Goal: Check status: Check status

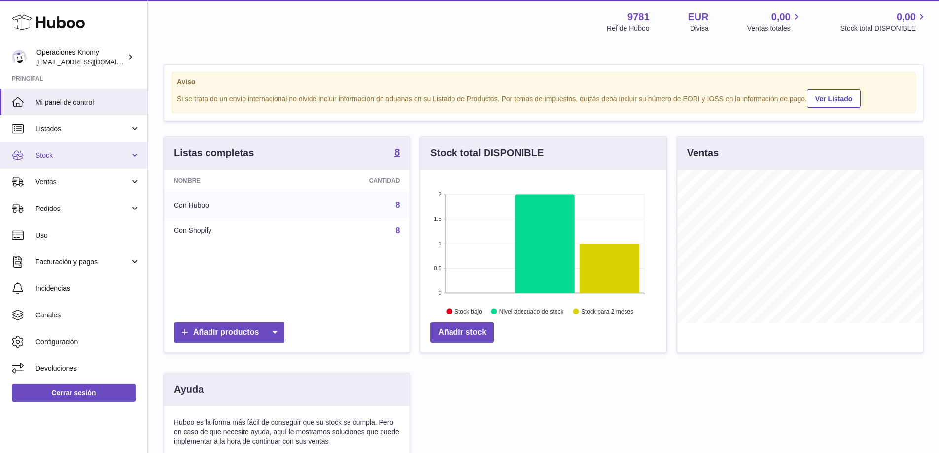
scroll to position [154, 248]
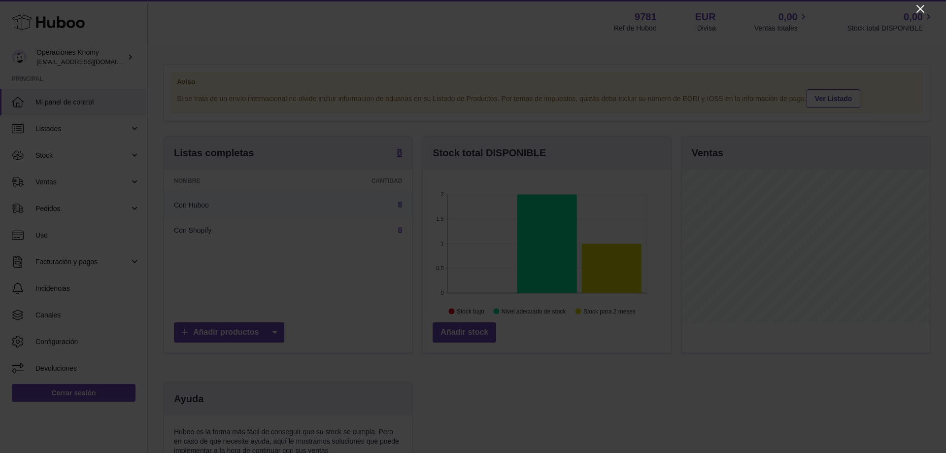
click at [922, 8] on icon "Close" at bounding box center [920, 9] width 8 height 8
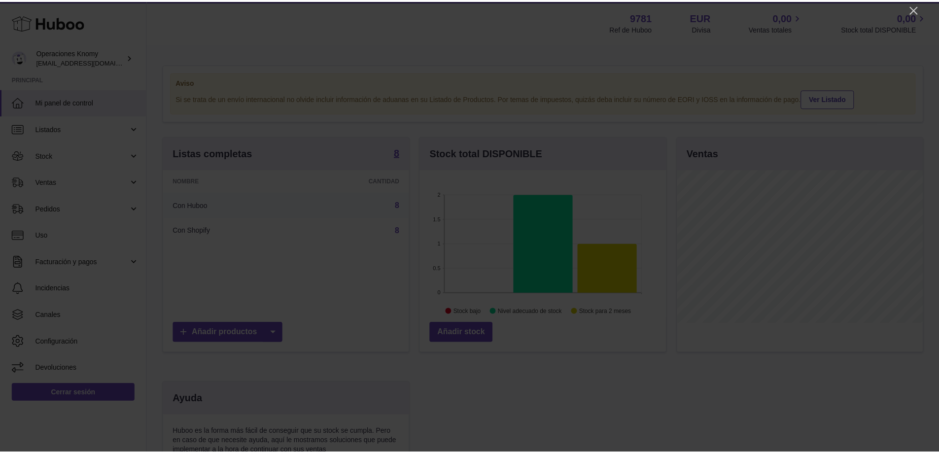
scroll to position [492505, 492413]
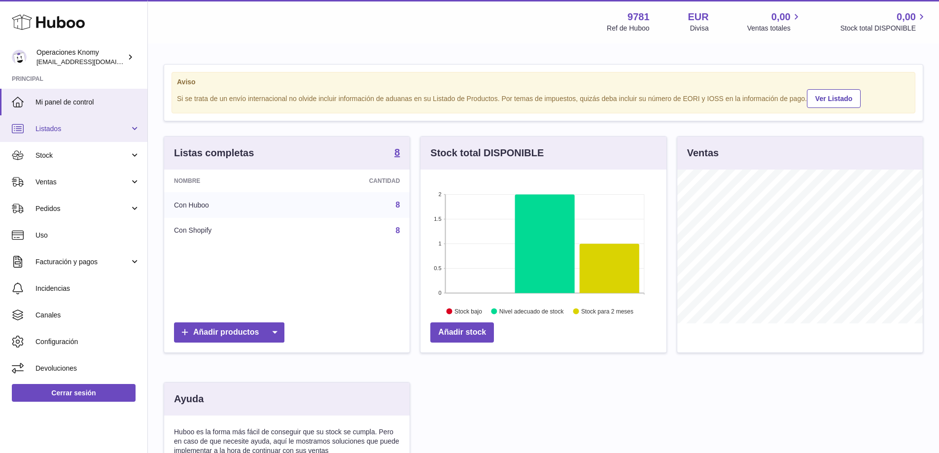
click at [49, 126] on span "Listados" at bounding box center [82, 128] width 94 height 9
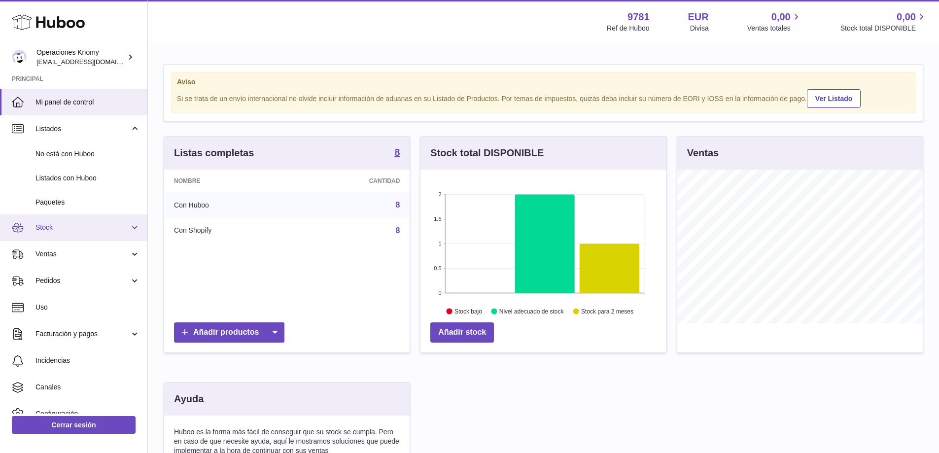
click at [55, 238] on link "Stock" at bounding box center [73, 227] width 147 height 27
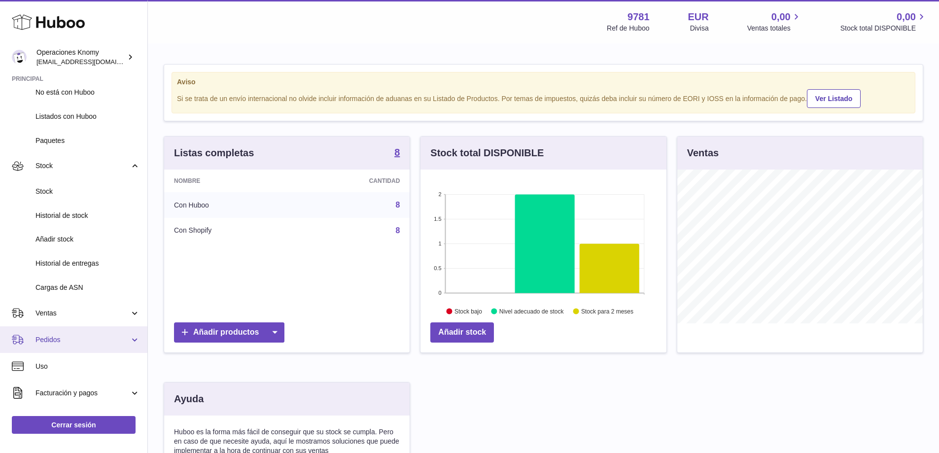
scroll to position [99, 0]
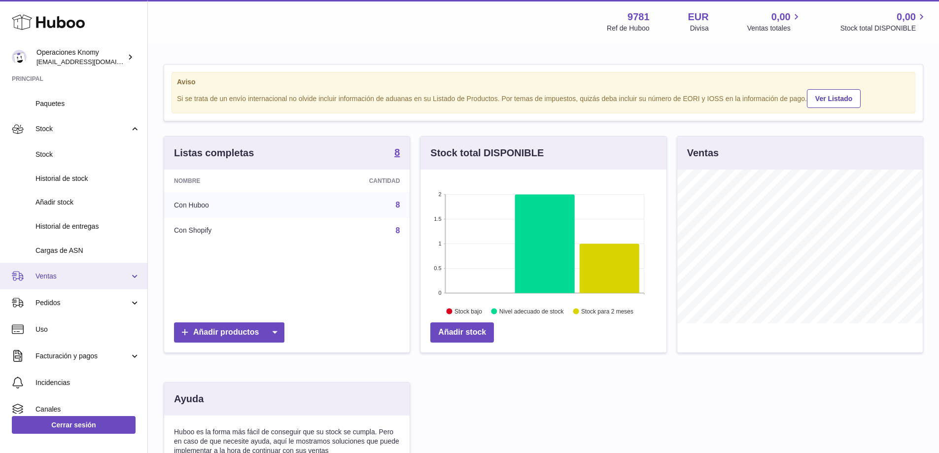
click at [65, 272] on span "Ventas" at bounding box center [82, 275] width 94 height 9
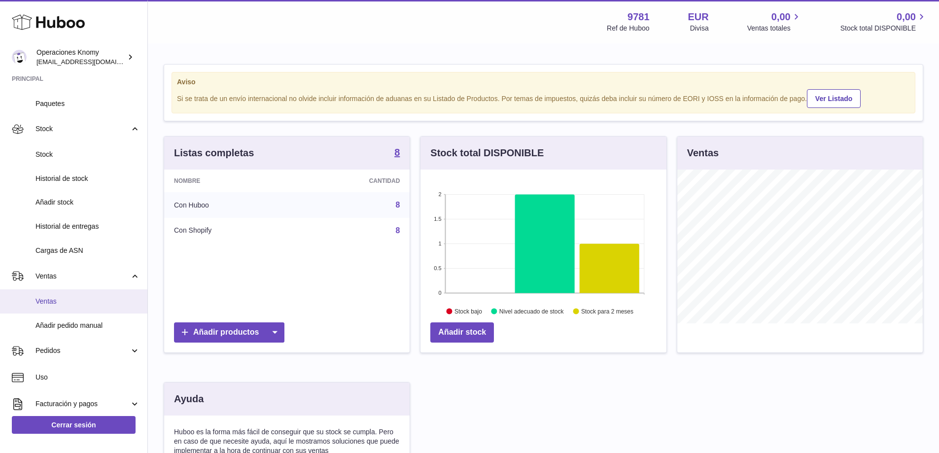
click at [55, 301] on span "Ventas" at bounding box center [87, 301] width 104 height 9
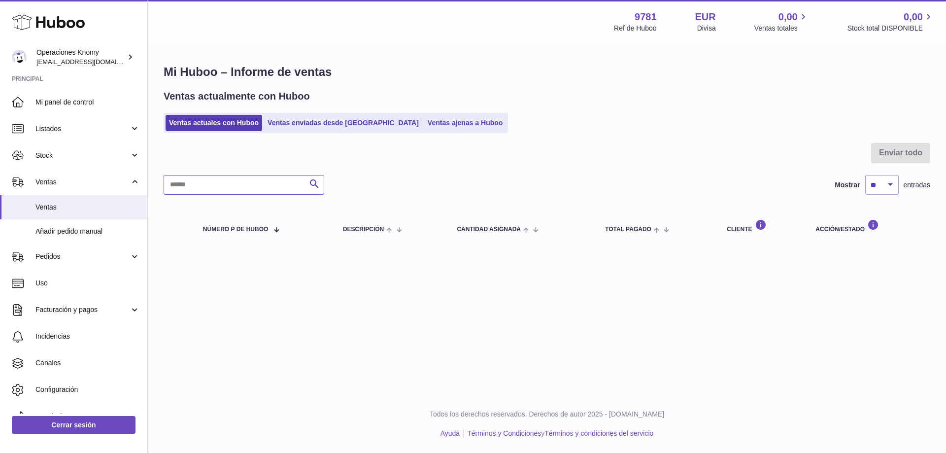
click at [221, 187] on input "text" at bounding box center [244, 185] width 161 height 20
paste input "**********"
type input "**********"
